Goal: Task Accomplishment & Management: Complete application form

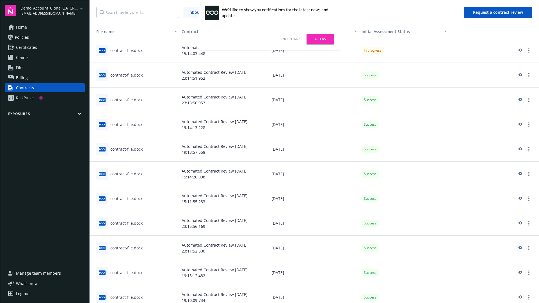
click at [292, 39] on link "No, thanks" at bounding box center [293, 39] width 20 height 5
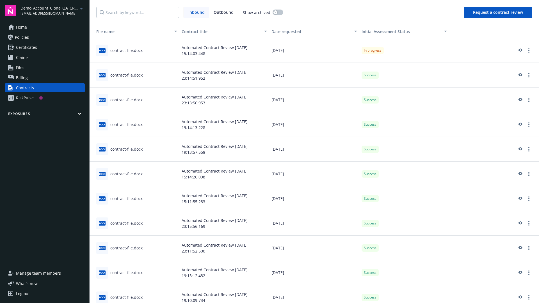
click at [499, 12] on button "Request a contract review" at bounding box center [498, 12] width 69 height 11
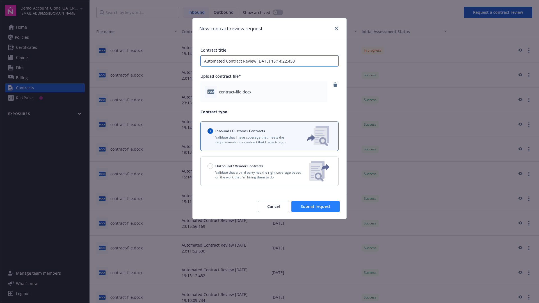
type input "Automated Contract Review 08-11-2025 15:14:22.450"
click at [316, 207] on span "Submit request" at bounding box center [316, 206] width 30 height 5
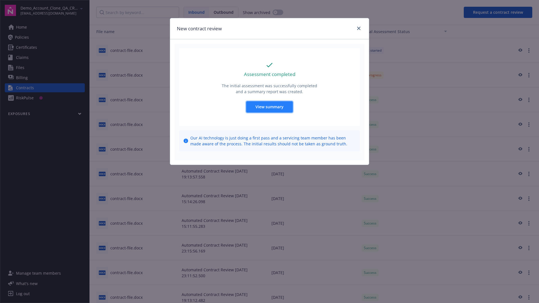
click at [269, 107] on span "View summary" at bounding box center [270, 106] width 28 height 5
